Goal: Task Accomplishment & Management: Manage account settings

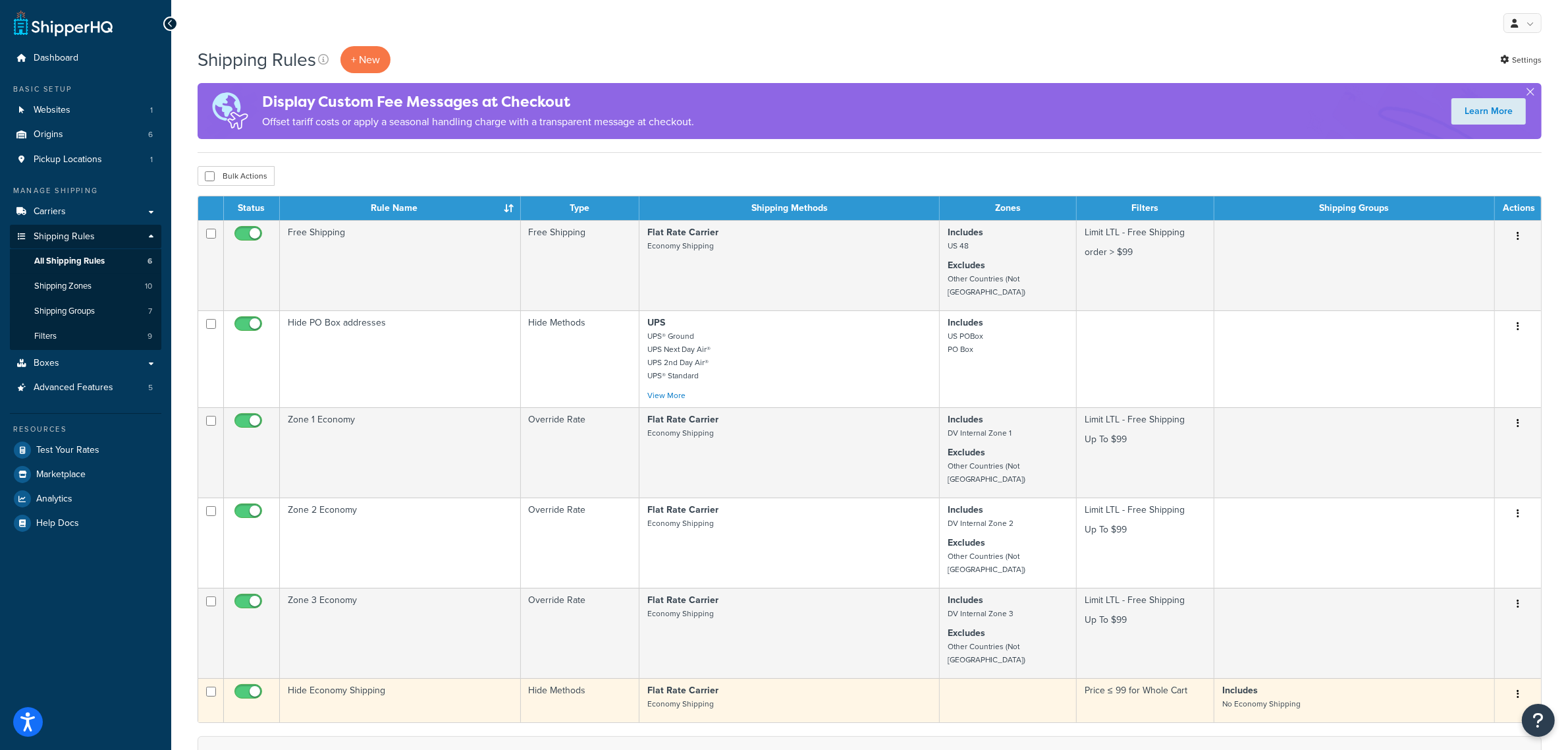
click at [436, 678] on td "Hide Economy Shipping" at bounding box center [400, 700] width 241 height 44
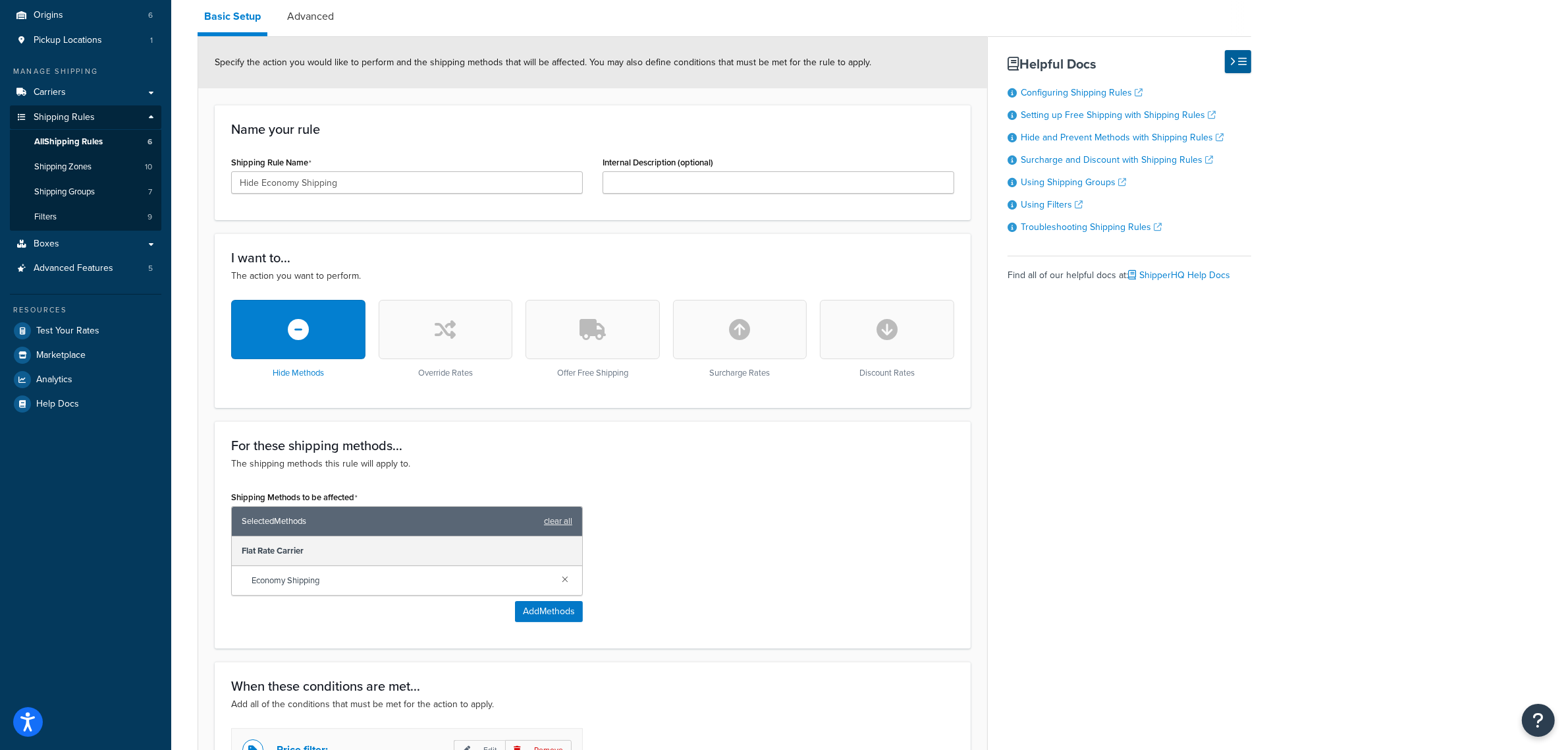
scroll to position [83, 0]
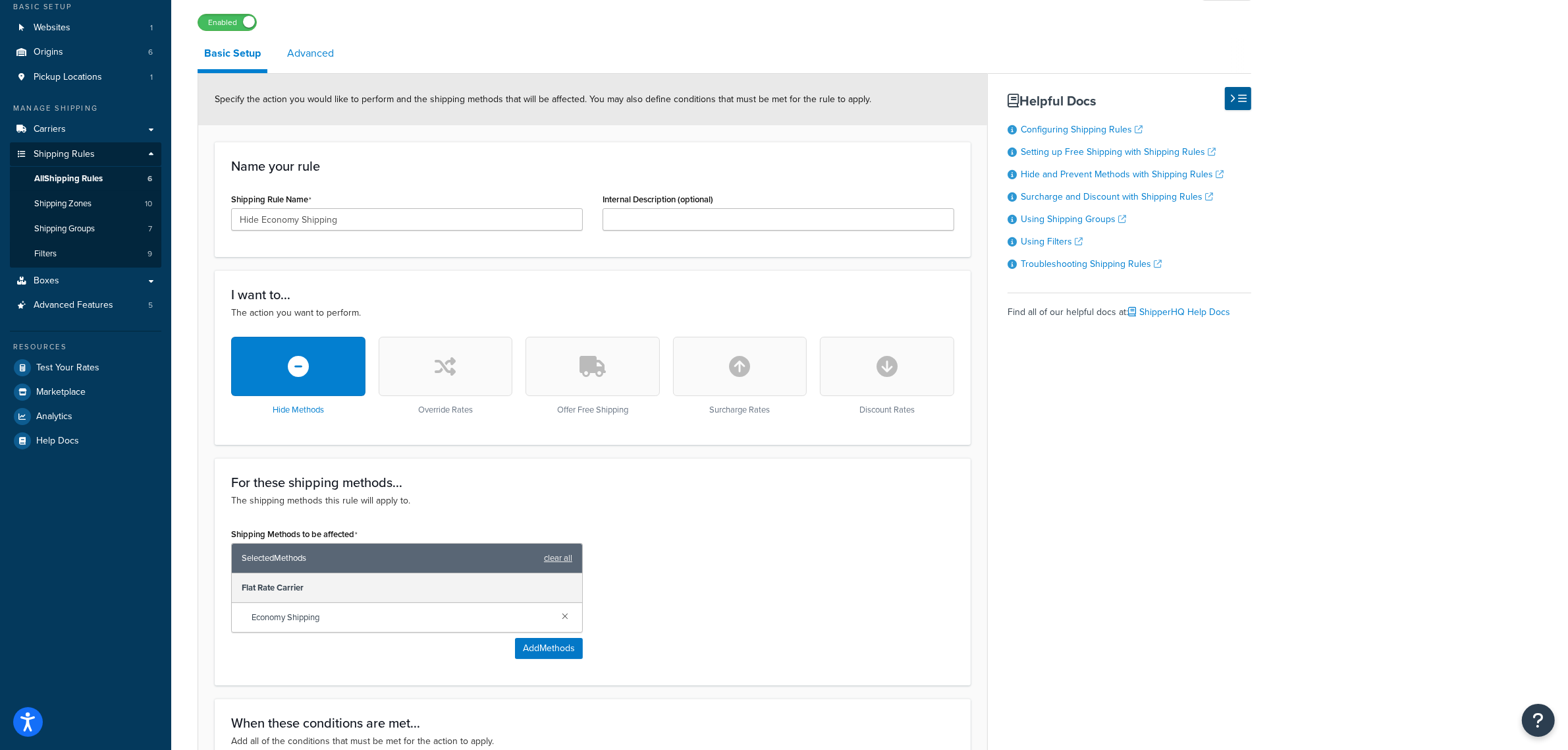
click at [293, 56] on link "Advanced" at bounding box center [310, 54] width 60 height 32
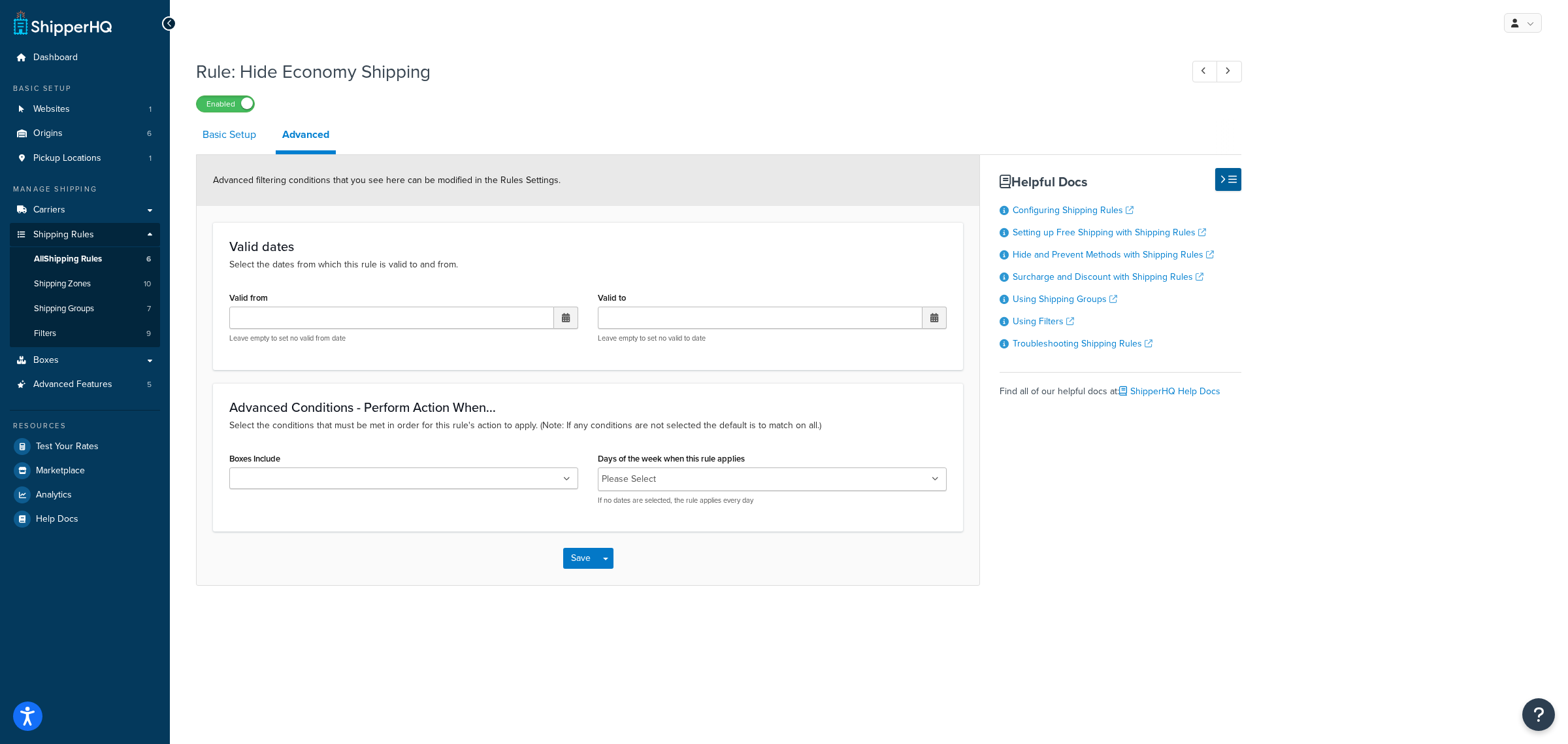
click at [243, 134] on link "Basic Setup" at bounding box center [229, 135] width 67 height 32
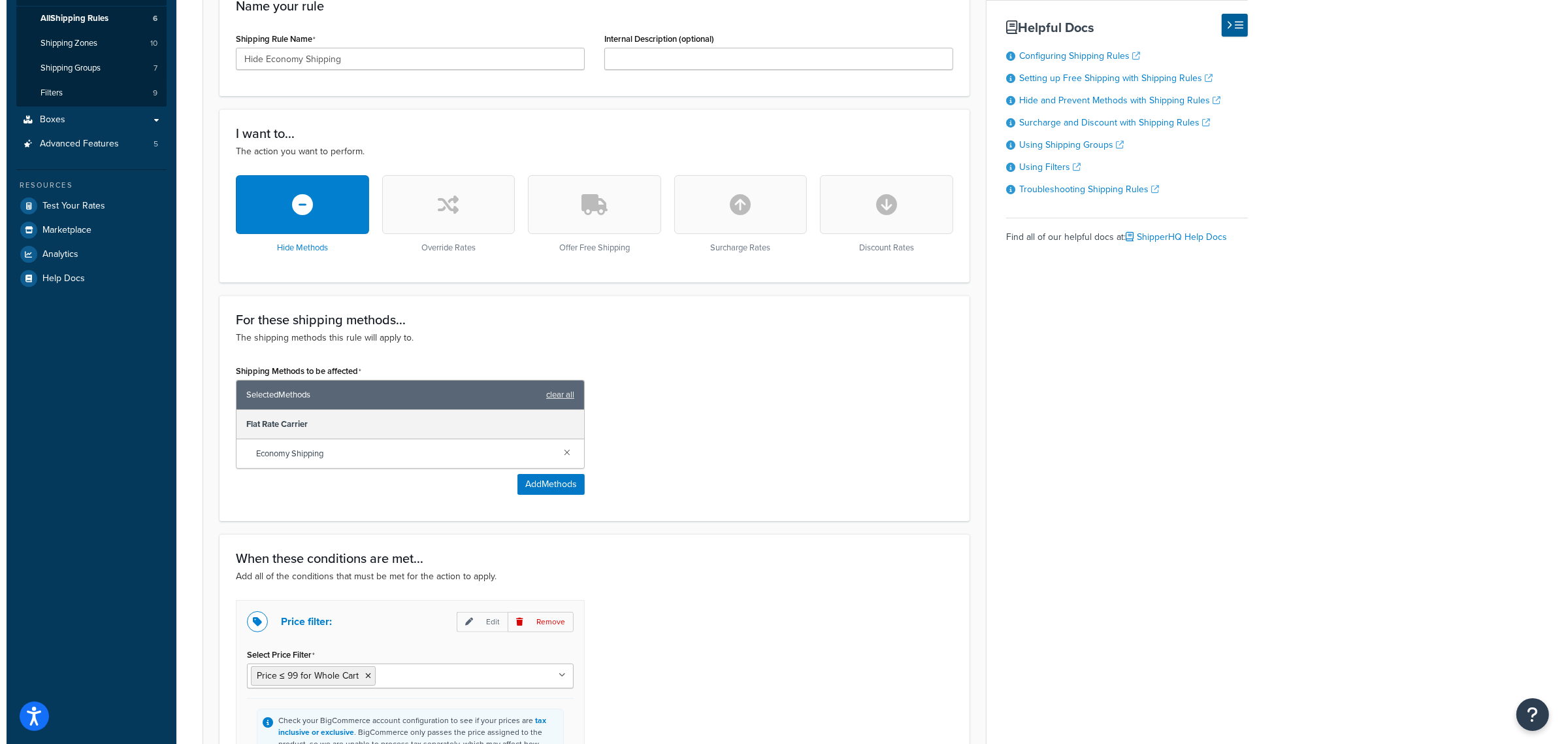
scroll to position [245, 0]
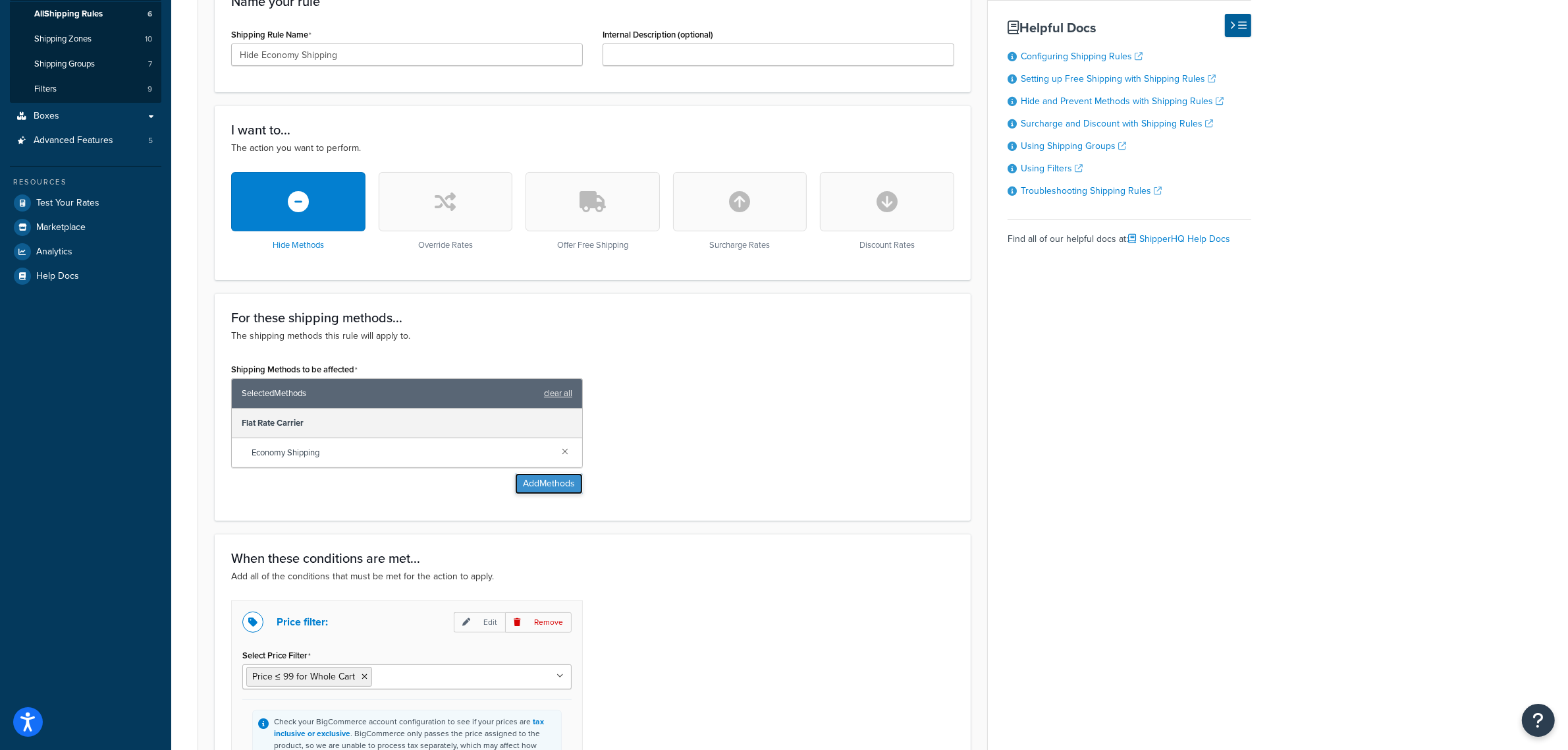
click at [531, 483] on button "Add Methods" at bounding box center [549, 483] width 68 height 21
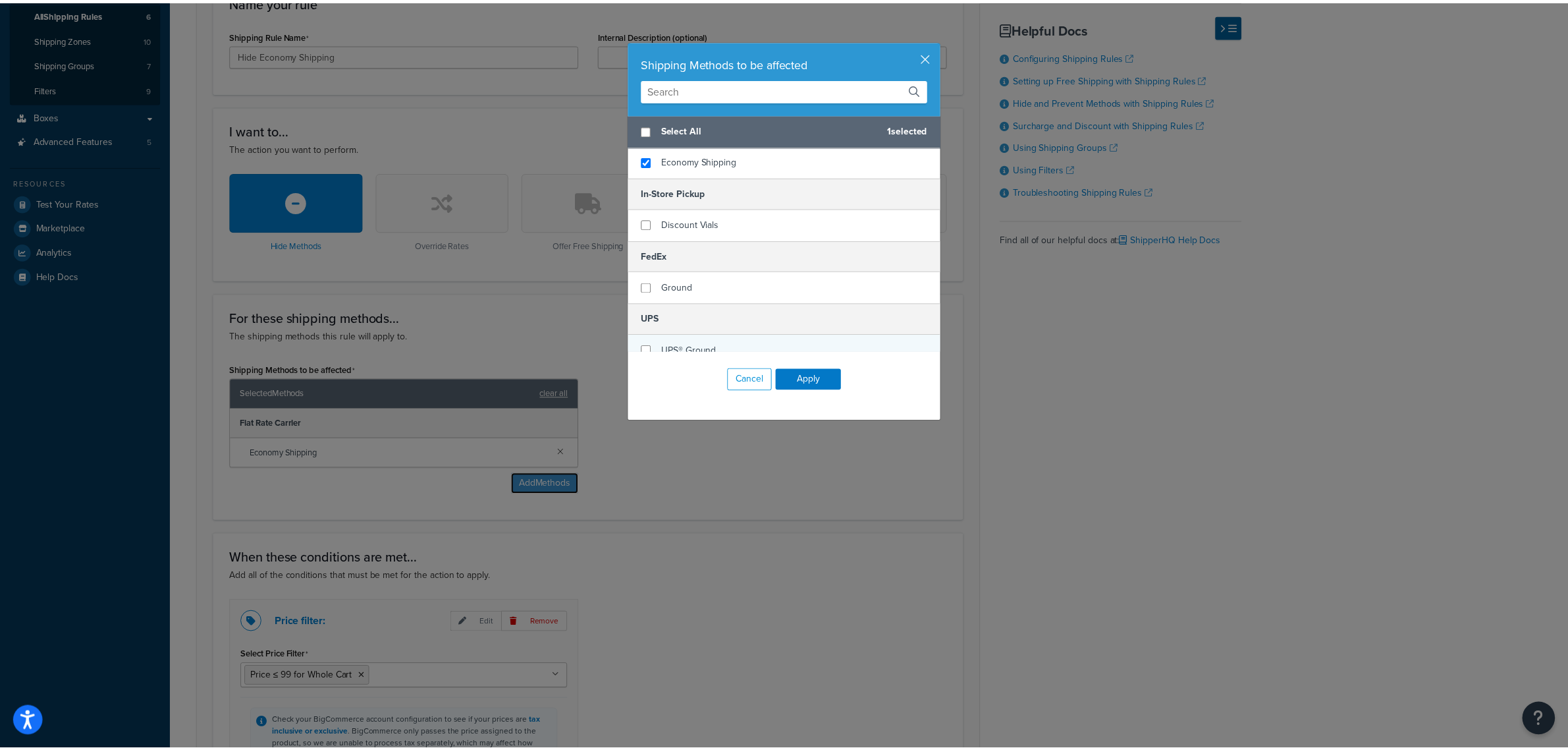
scroll to position [0, 0]
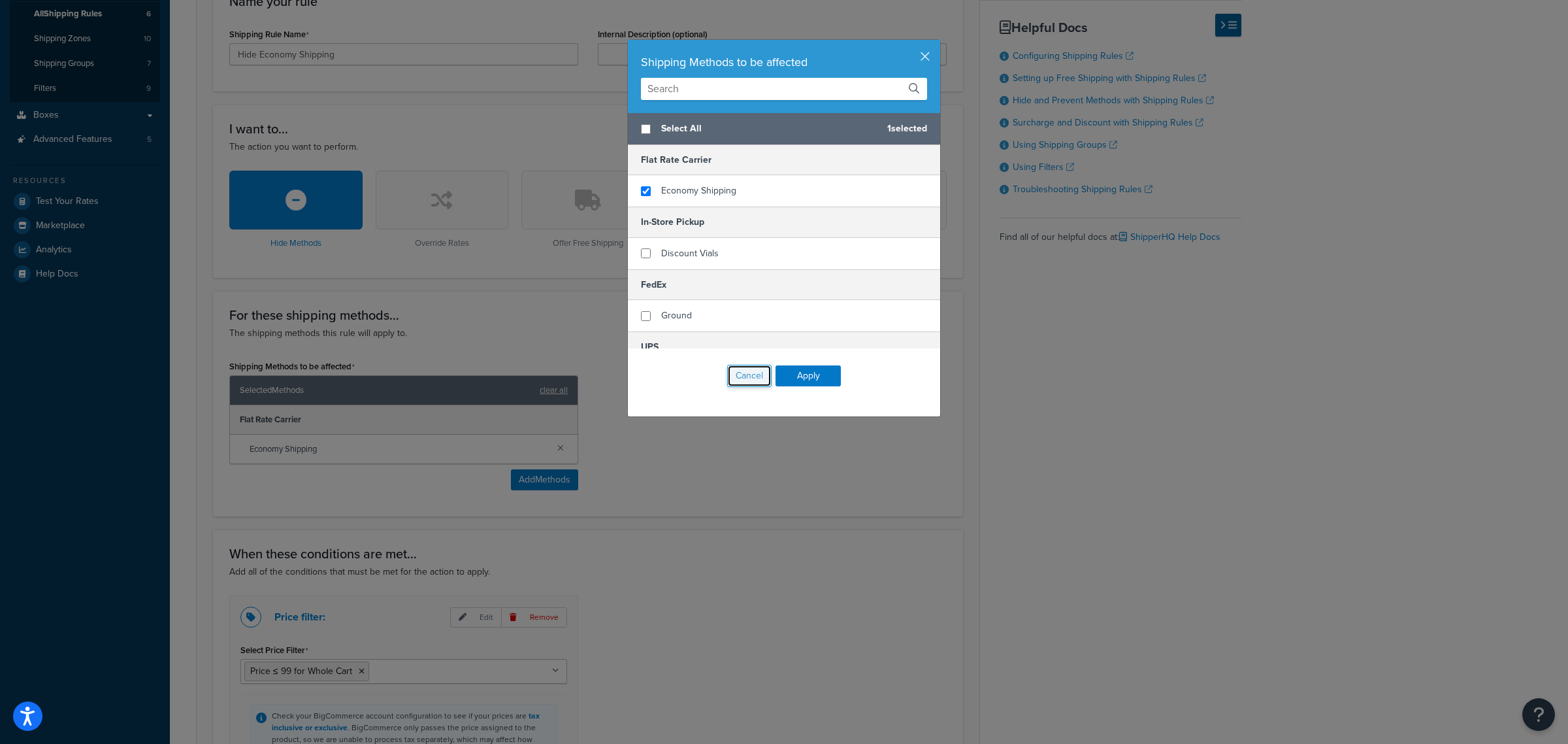
click at [734, 374] on button "Cancel" at bounding box center [750, 375] width 45 height 22
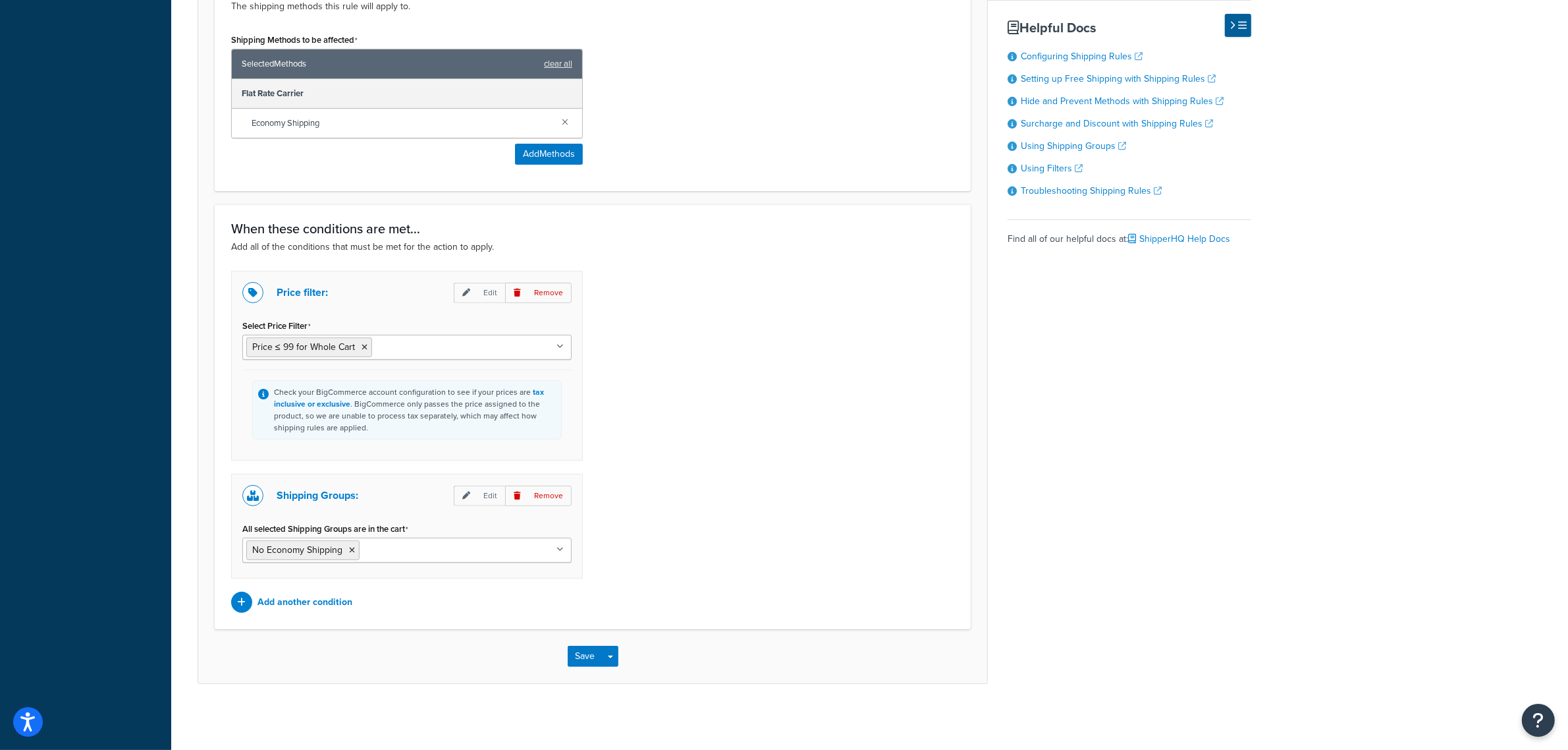
scroll to position [580, 0]
click at [411, 554] on input "All selected Shipping Groups are in the cart" at bounding box center [421, 549] width 117 height 14
click at [816, 534] on div "Price filter: Edit Remove Select Price Filter Price ≤ 99 for Whole Cart order >…" at bounding box center [593, 442] width 743 height 342
click at [327, 596] on p "Add another condition" at bounding box center [305, 601] width 95 height 18
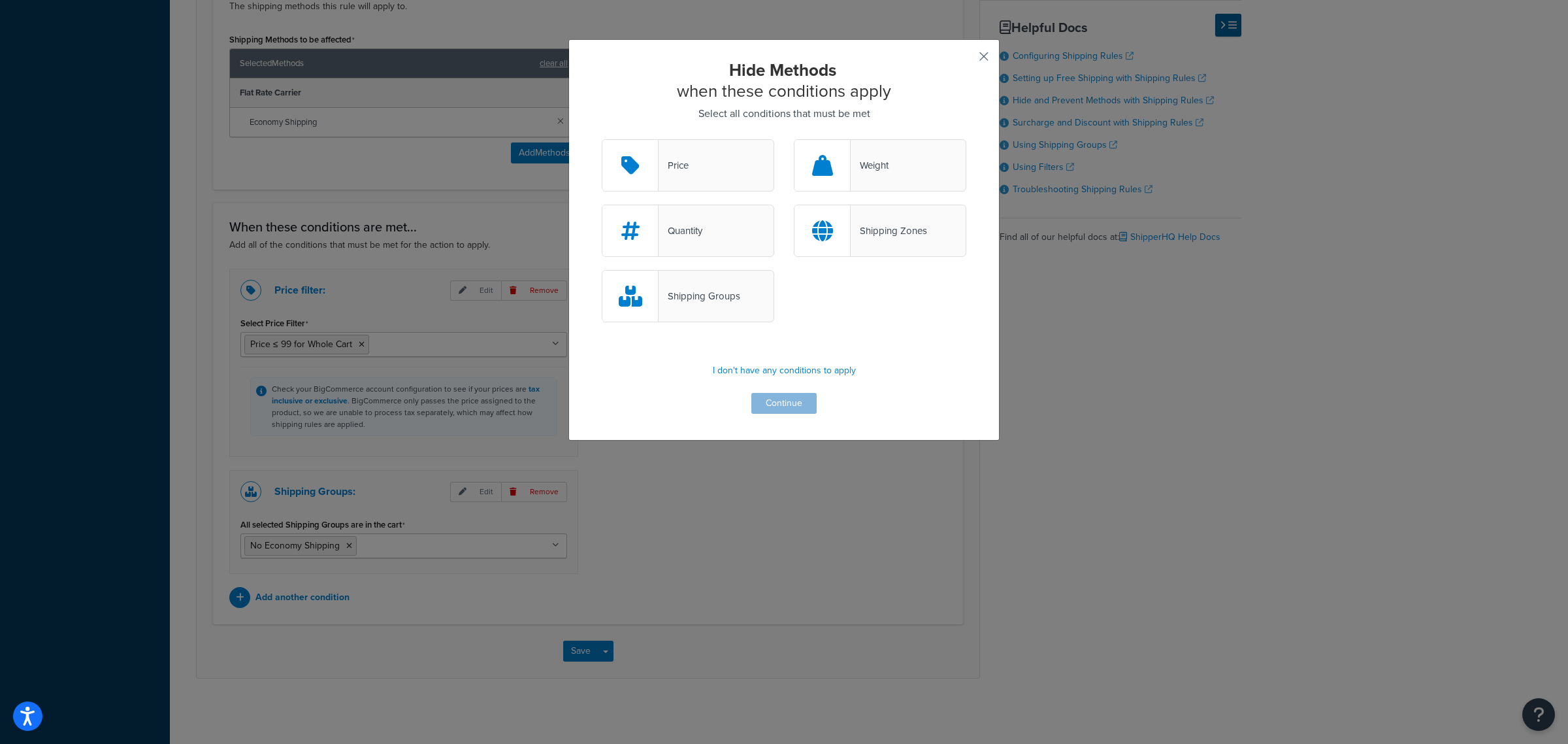
click at [967, 60] on button "button" at bounding box center [964, 61] width 4 height 4
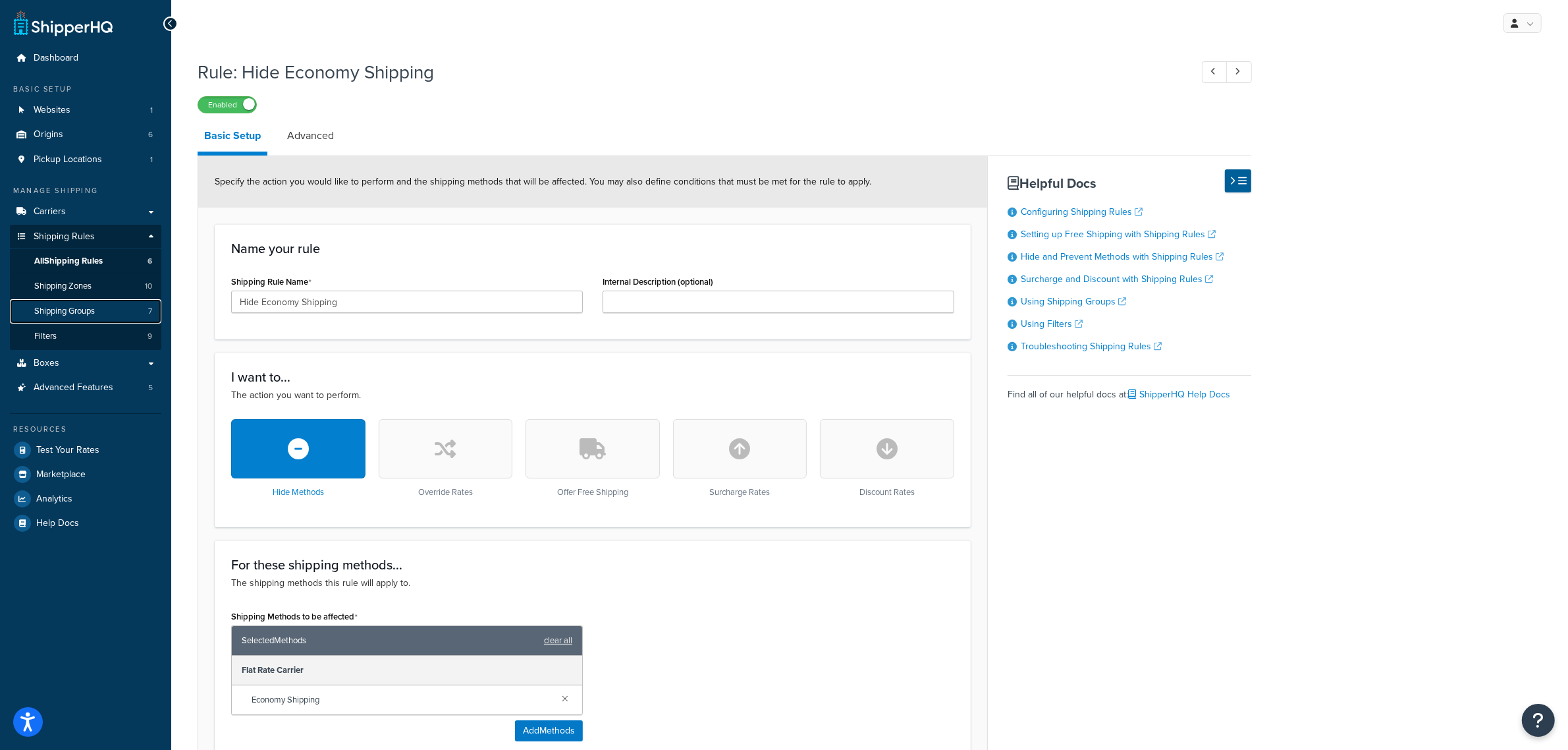
click at [77, 306] on span "Shipping Groups" at bounding box center [64, 311] width 61 height 11
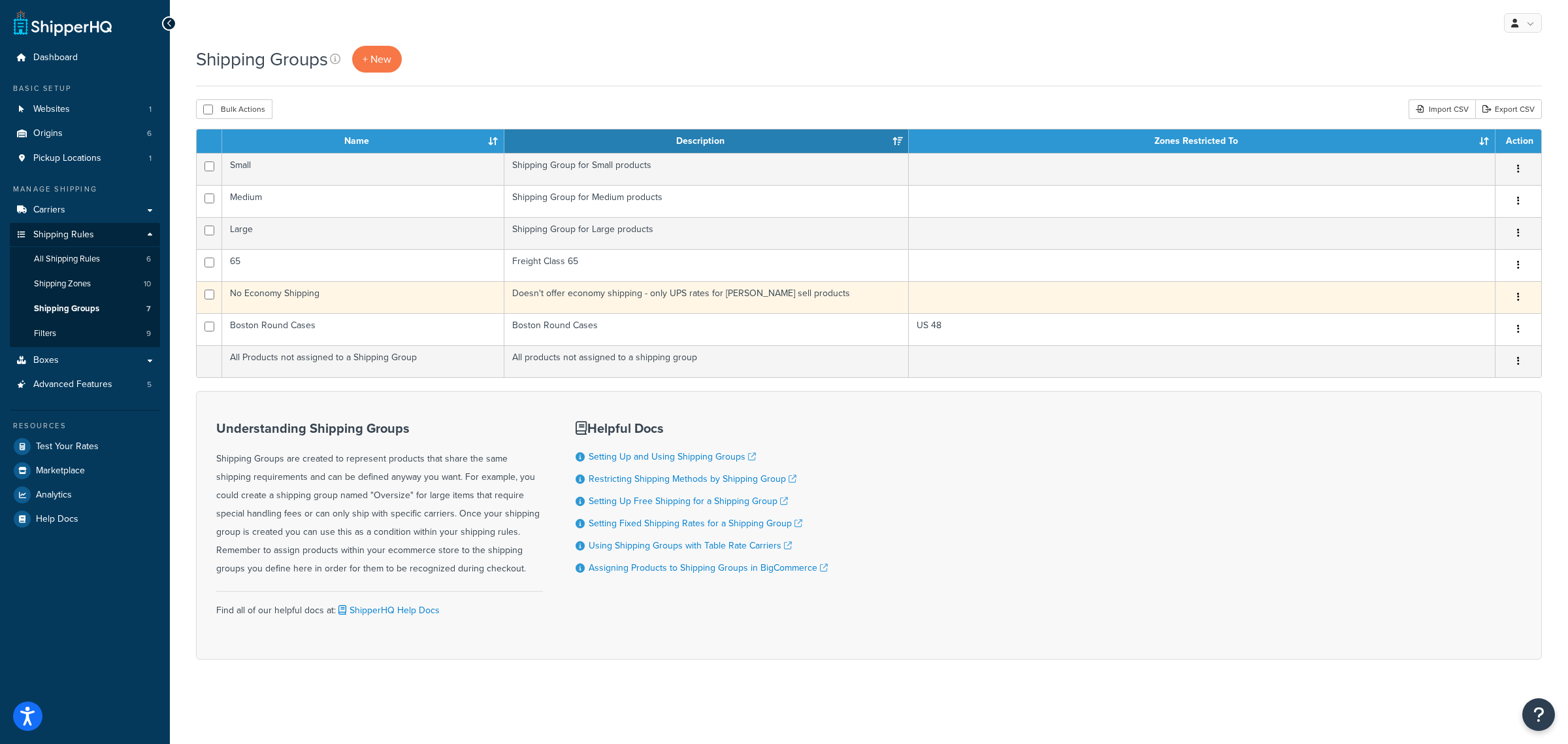
click at [408, 295] on td "No Economy Shipping" at bounding box center [363, 297] width 282 height 32
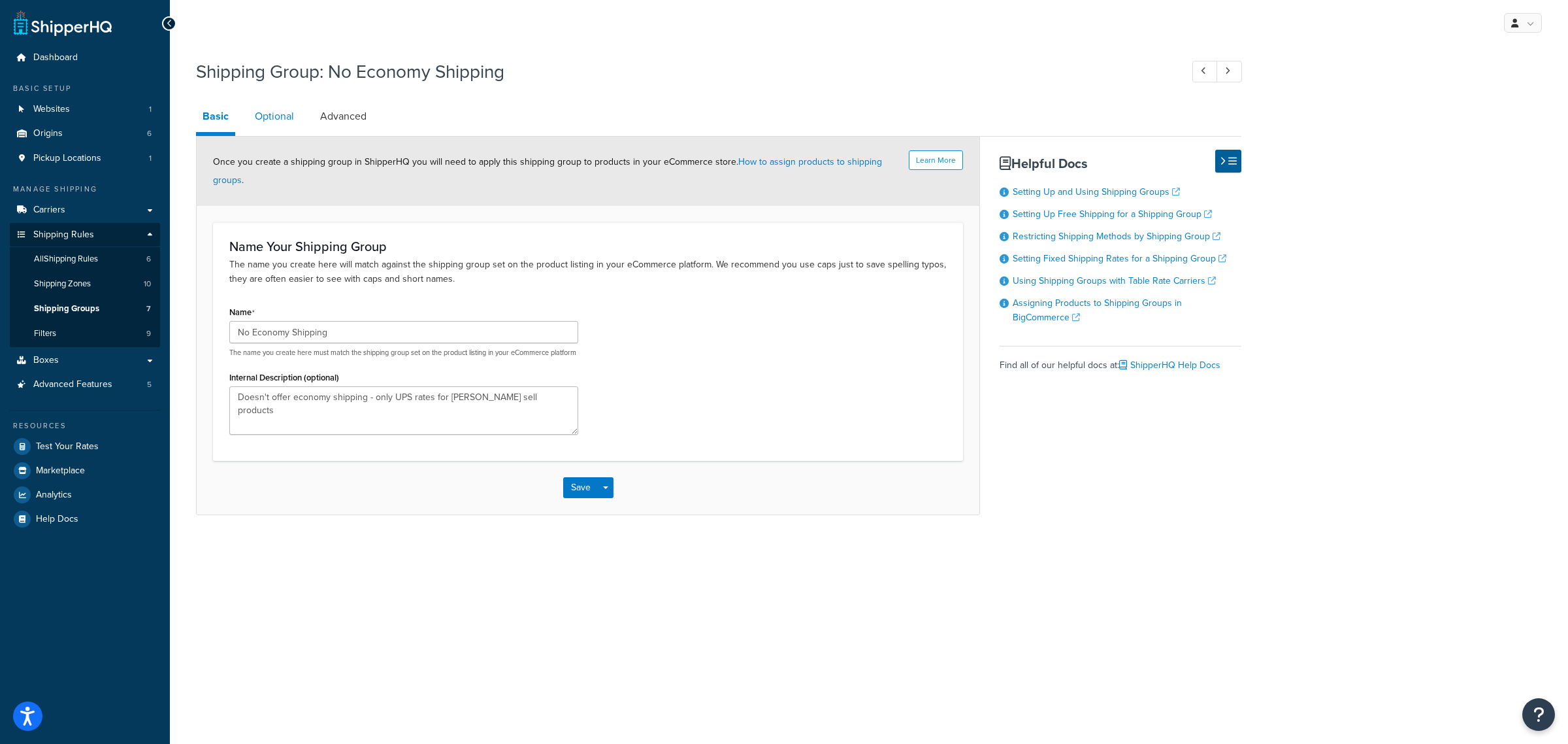
click at [285, 111] on link "Optional" at bounding box center [275, 116] width 52 height 32
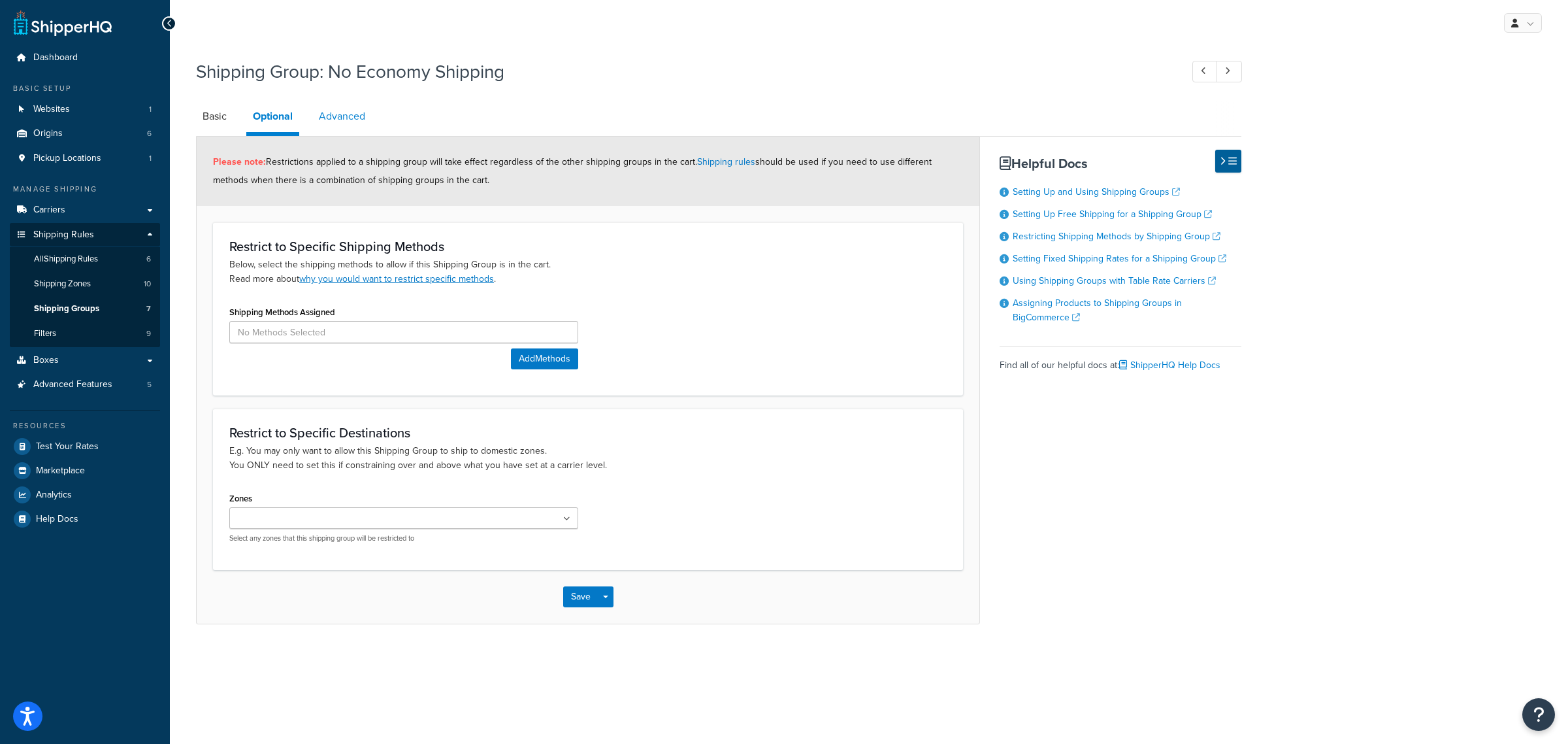
click at [343, 112] on link "Advanced" at bounding box center [342, 116] width 60 height 32
